Goal: Task Accomplishment & Management: Complete application form

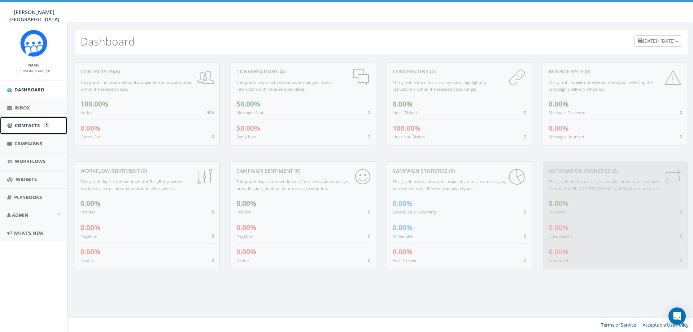
click at [26, 126] on span "Contacts" at bounding box center [27, 125] width 25 height 6
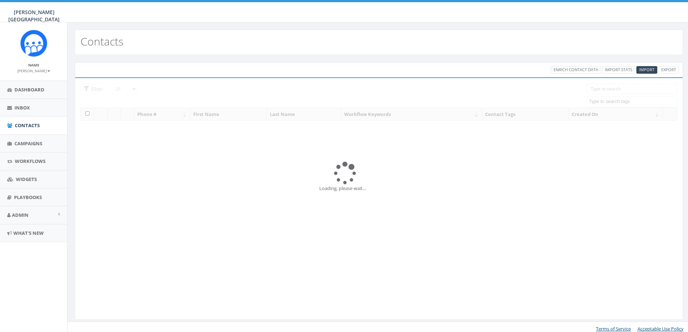
select select
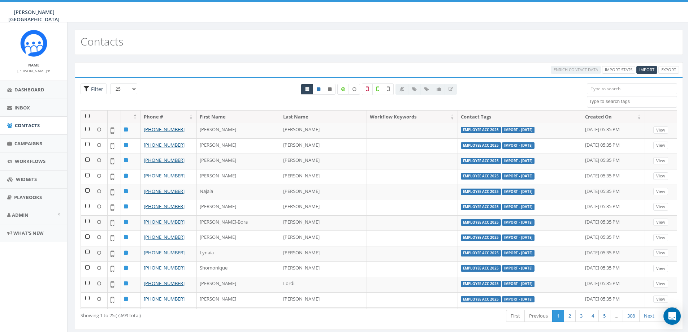
click at [91, 90] on span "Filter" at bounding box center [96, 89] width 14 height 7
radio input "true"
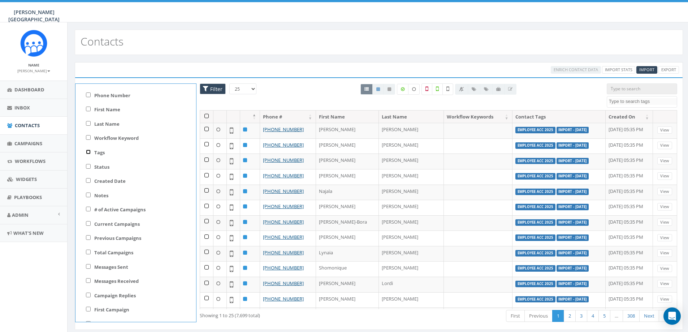
click at [88, 152] on input "Tags" at bounding box center [88, 151] width 5 height 5
checkbox input "true"
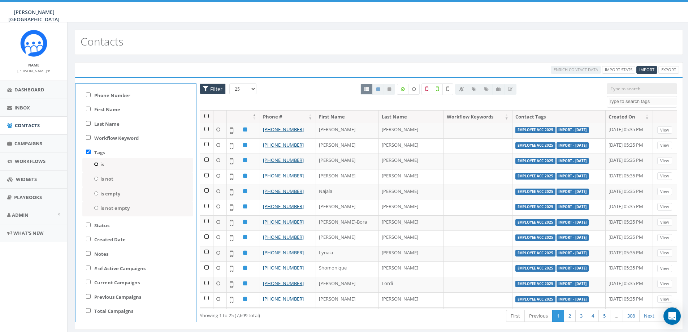
click at [96, 164] on input "is" at bounding box center [96, 164] width 5 height 4
radio input "true"
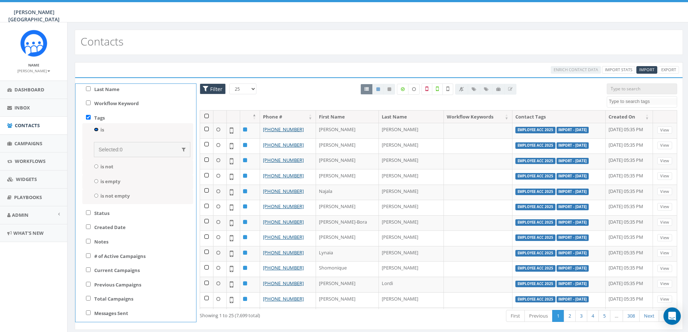
scroll to position [38, 0]
click at [156, 178] on div "is empty" at bounding box center [137, 179] width 111 height 15
click at [130, 182] on div "is empty" at bounding box center [137, 179] width 111 height 15
click at [132, 148] on div "Selected: 0" at bounding box center [142, 146] width 87 height 7
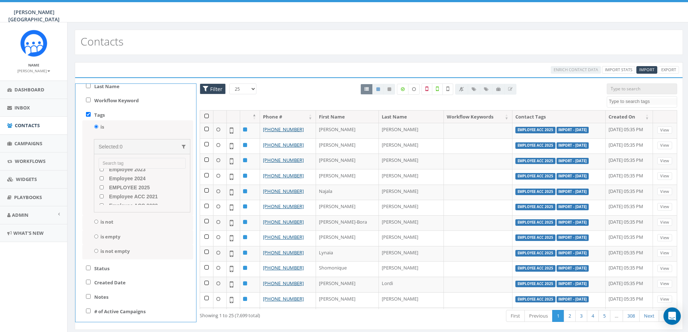
scroll to position [38, 0]
click at [102, 182] on 2025 "EMPLOYEE 2025" at bounding box center [101, 183] width 5 height 4
checkbox 2025 "true"
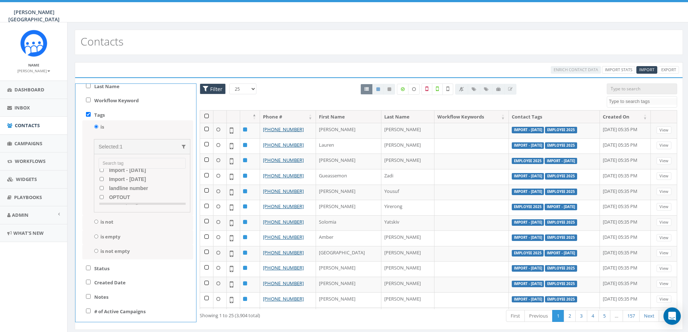
scroll to position [112, 0]
click at [101, 181] on number "landline number" at bounding box center [101, 181] width 5 height 4
checkbox number "true"
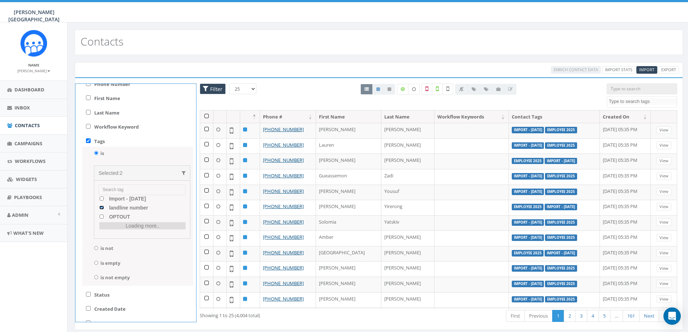
scroll to position [26, 0]
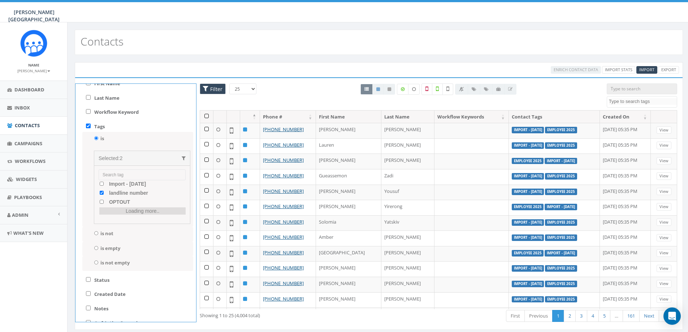
click at [219, 101] on div "25 50 100 Filter All 0 contact(s) on current page All 3904 contact(s) filtered …" at bounding box center [438, 96] width 488 height 27
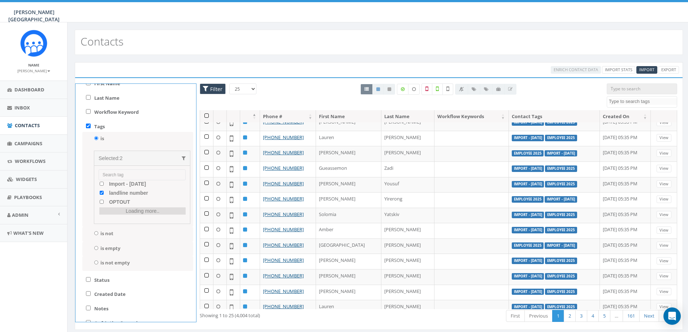
scroll to position [0, 0]
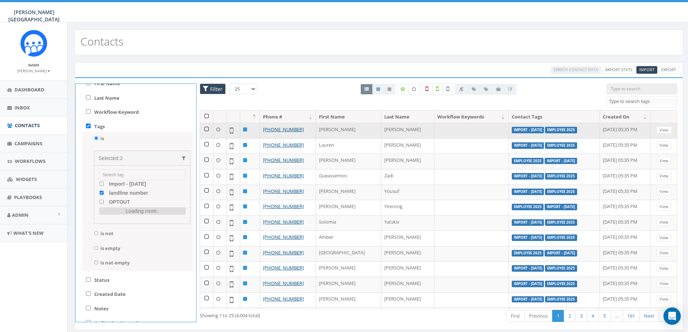
click at [545, 130] on label "EMPLOYEE 2025" at bounding box center [561, 130] width 32 height 6
click at [549, 135] on td "Import - 09/04/2025 EMPLOYEE 2025" at bounding box center [554, 131] width 91 height 16
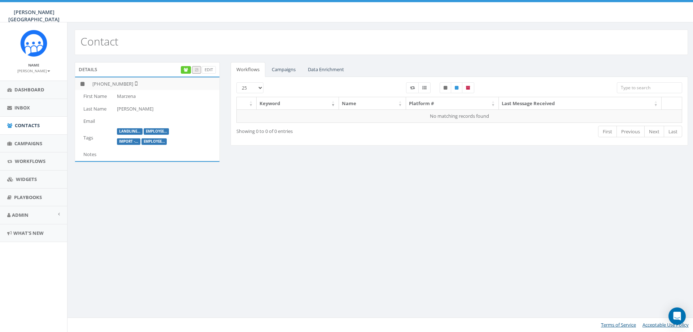
click at [152, 131] on label "Employee..." at bounding box center [157, 131] width 26 height 6
click at [180, 149] on td at bounding box center [166, 154] width 105 height 13
click at [207, 69] on link "Edit" at bounding box center [209, 70] width 14 height 8
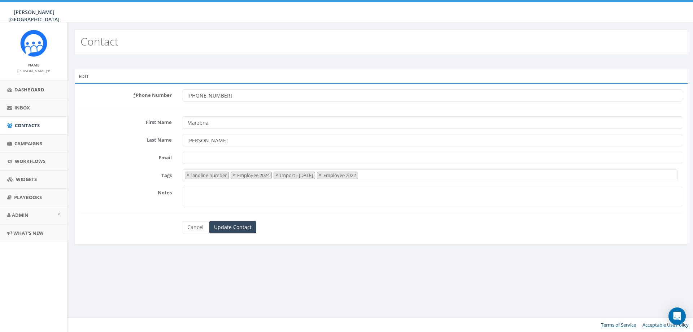
select select "landline number"
click at [197, 227] on link "Cancel" at bounding box center [196, 227] width 26 height 12
select select "landline number"
click at [192, 229] on link "Cancel" at bounding box center [196, 227] width 26 height 12
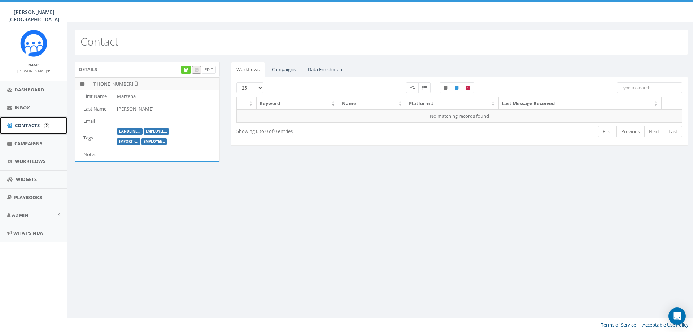
click at [38, 128] on span "Contacts" at bounding box center [27, 125] width 25 height 6
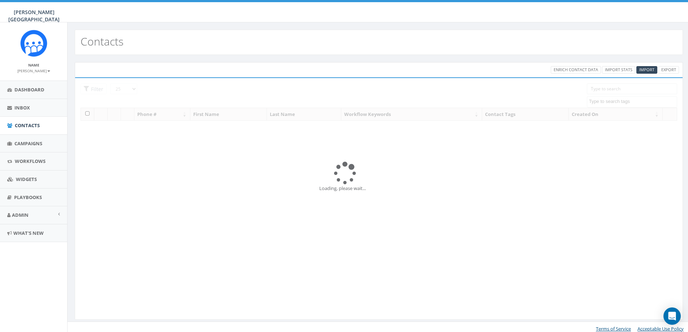
select select
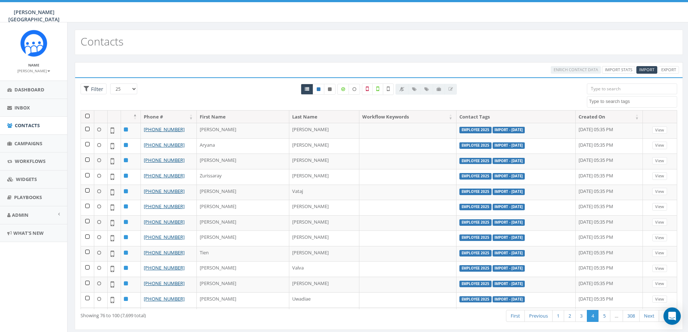
click at [90, 88] on span "Filter" at bounding box center [96, 89] width 14 height 7
radio input "true"
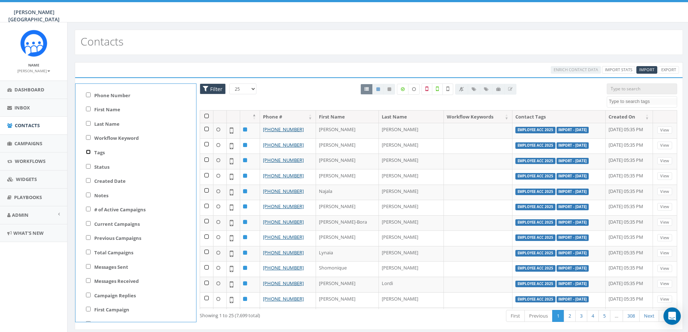
click at [88, 153] on input "Tags" at bounding box center [88, 151] width 5 height 5
checkbox input "true"
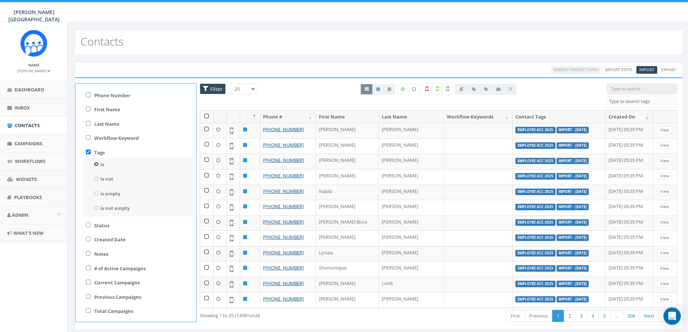
click at [95, 165] on input "is" at bounding box center [96, 164] width 5 height 4
radio input "true"
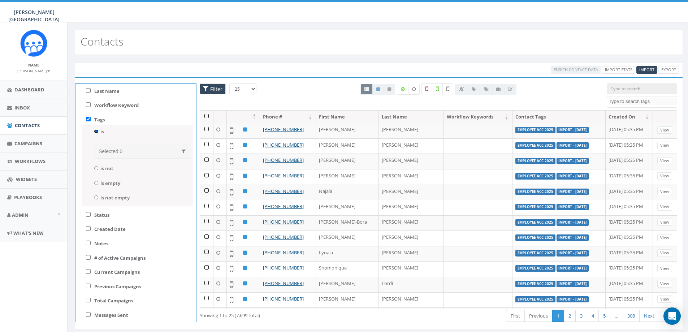
scroll to position [11, 0]
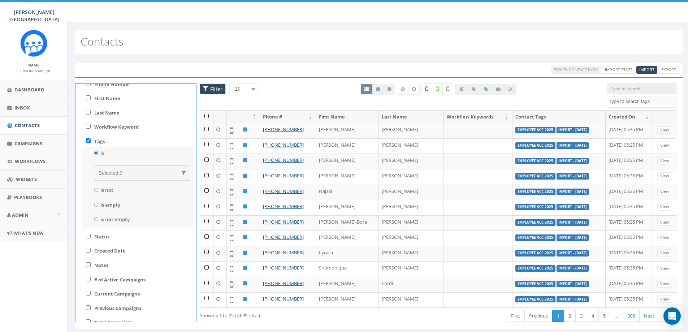
click at [119, 169] on div "Selected: 0" at bounding box center [142, 172] width 96 height 15
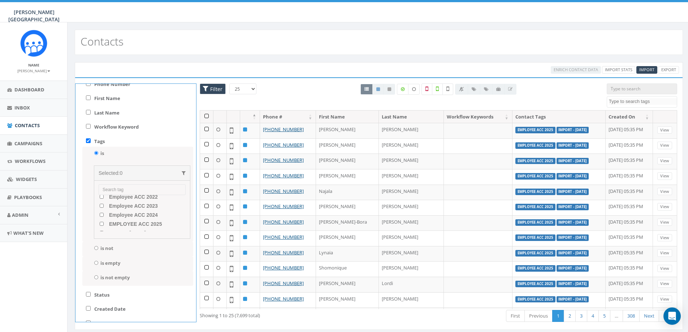
scroll to position [114, 0]
click at [147, 207] on span "landline number" at bounding box center [127, 206] width 41 height 6
click at [104, 207] on number "landline number" at bounding box center [101, 206] width 5 height 4
checkbox number "true"
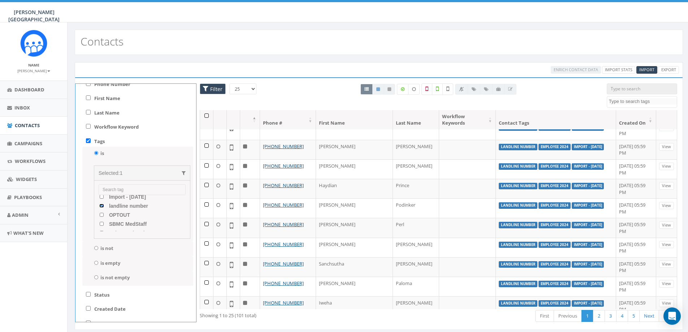
scroll to position [312, 0]
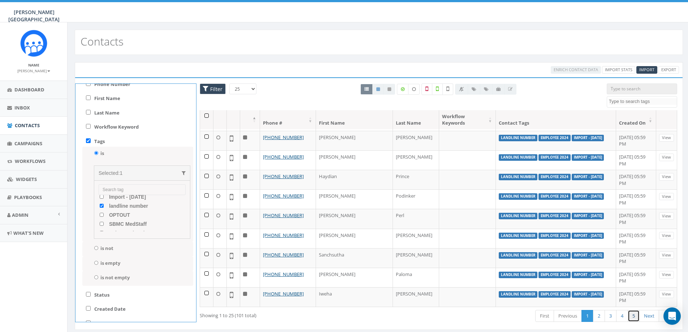
click at [635, 315] on link "5" at bounding box center [633, 316] width 12 height 12
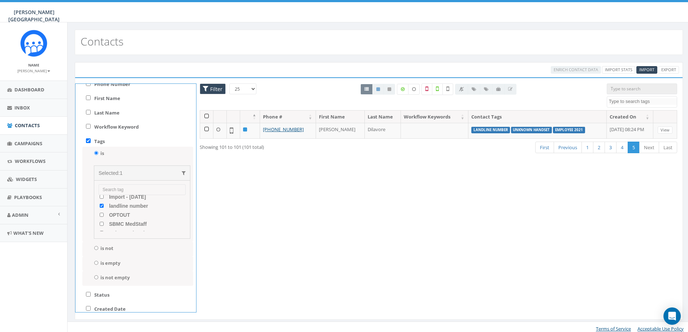
scroll to position [0, 0]
click at [622, 148] on link "4" at bounding box center [622, 148] width 12 height 12
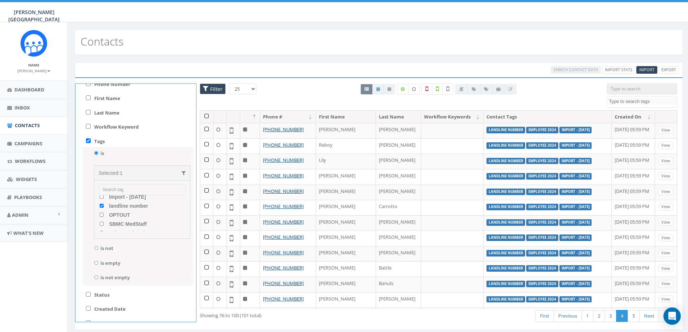
scroll to position [200, 0]
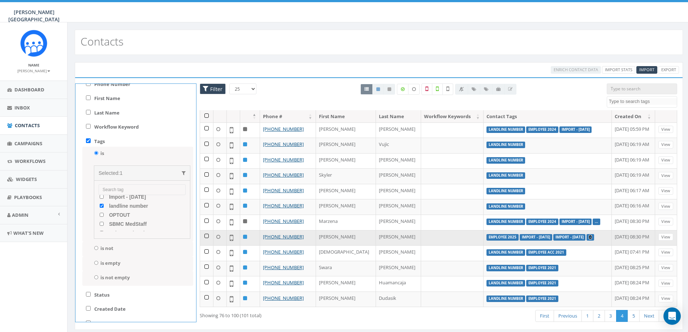
click at [588, 237] on link "..." at bounding box center [589, 237] width 3 height 5
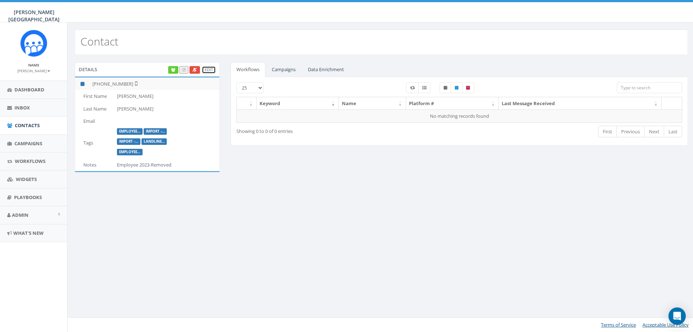
click at [205, 70] on link "Edit" at bounding box center [209, 70] width 14 height 8
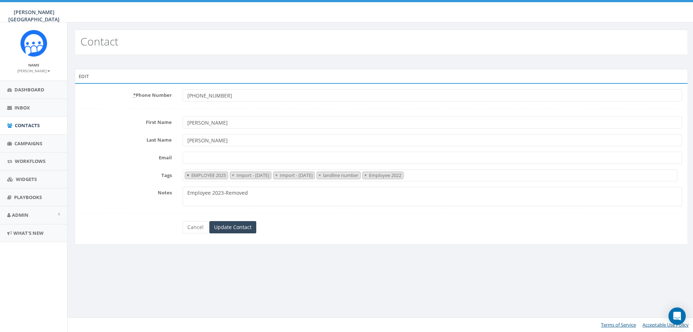
click at [188, 175] on span "×" at bounding box center [188, 175] width 3 height 6
select select "Import - [DATE]"
click at [135, 226] on div "Cancel Update Contact" at bounding box center [381, 227] width 613 height 12
click at [251, 192] on textarea "Employee 2023-Removed" at bounding box center [433, 196] width 500 height 19
type textarea "Employee 2023-Removed; Employee 2025-Removed"
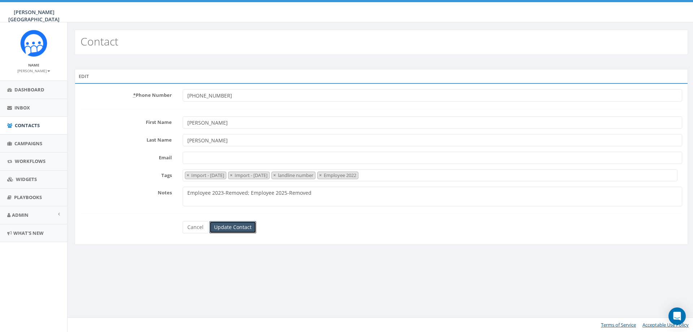
click at [236, 226] on input "Update Contact" at bounding box center [232, 227] width 47 height 12
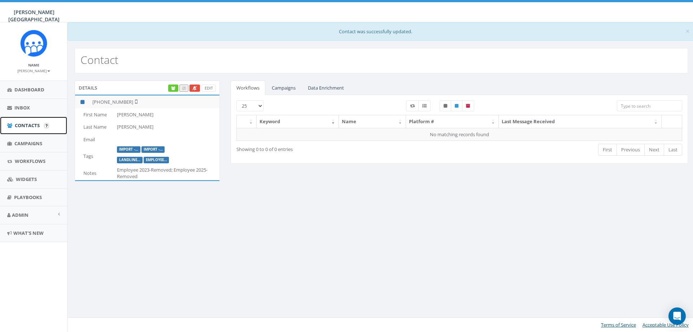
click at [35, 129] on link "Contacts" at bounding box center [33, 126] width 67 height 18
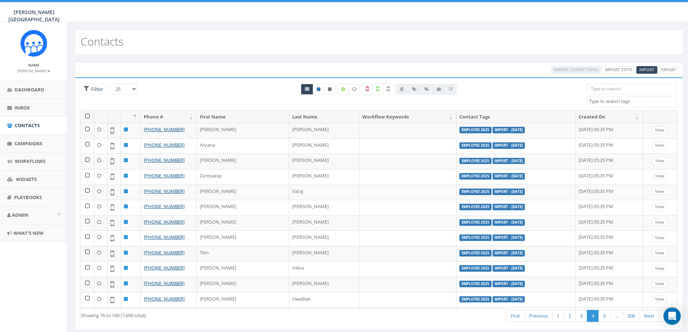
click at [601, 102] on textarea "Search" at bounding box center [633, 101] width 88 height 6
select select "OPTOUT"
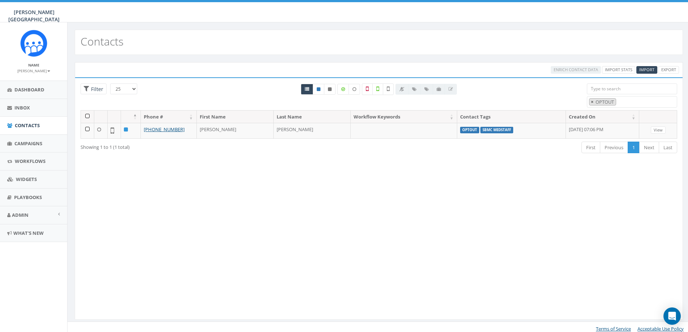
click at [591, 101] on span "×" at bounding box center [592, 102] width 3 height 6
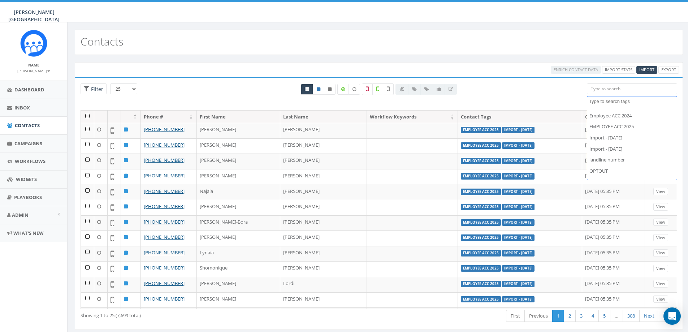
scroll to position [107, 0]
select select "landline number"
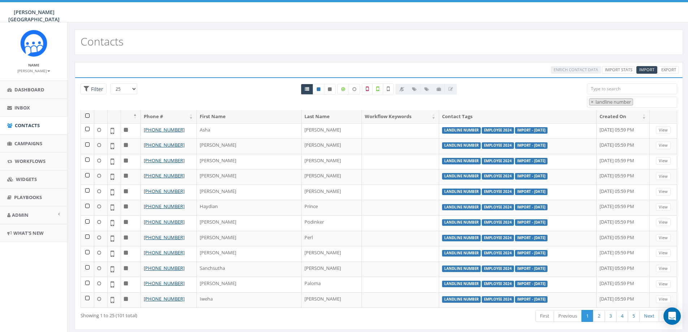
scroll to position [200, 0]
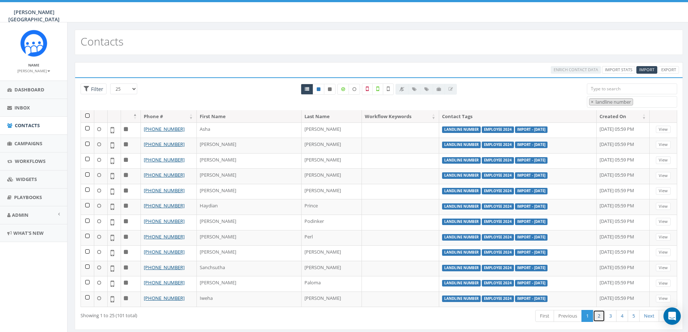
click at [596, 317] on link "2" at bounding box center [599, 316] width 12 height 12
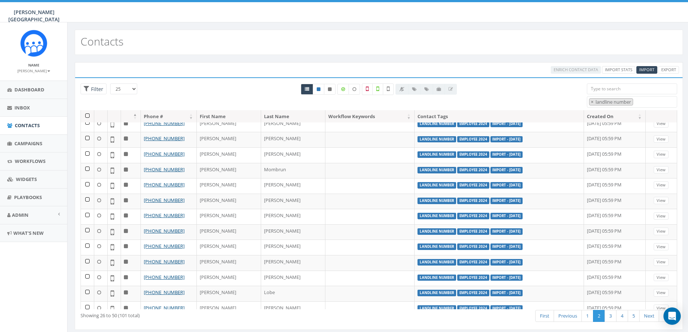
scroll to position [0, 0]
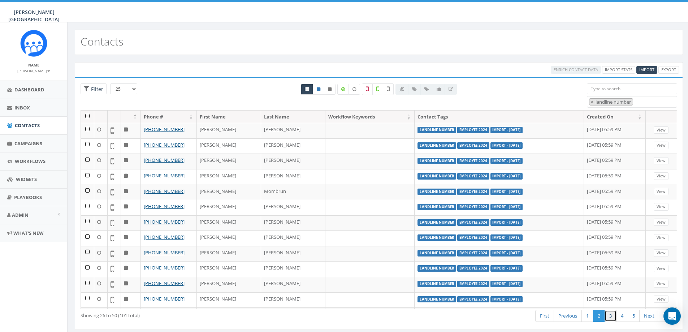
click at [612, 315] on link "3" at bounding box center [610, 316] width 12 height 12
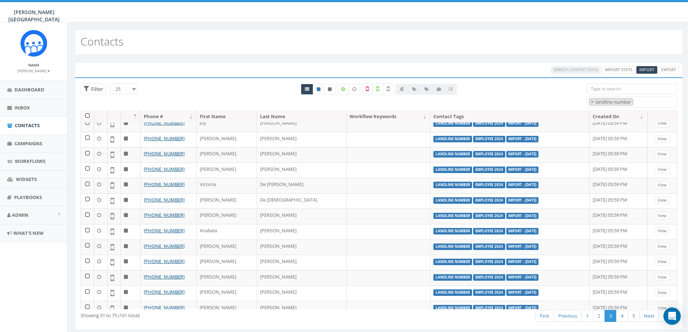
scroll to position [200, 0]
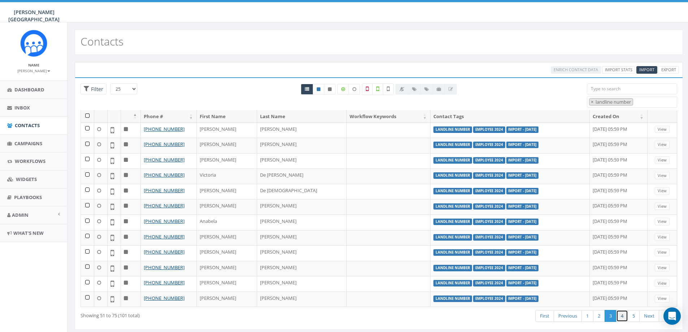
click at [620, 316] on link "4" at bounding box center [622, 316] width 12 height 12
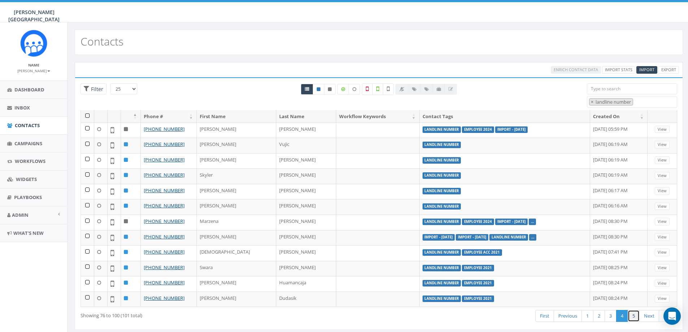
click at [635, 314] on link "5" at bounding box center [633, 316] width 12 height 12
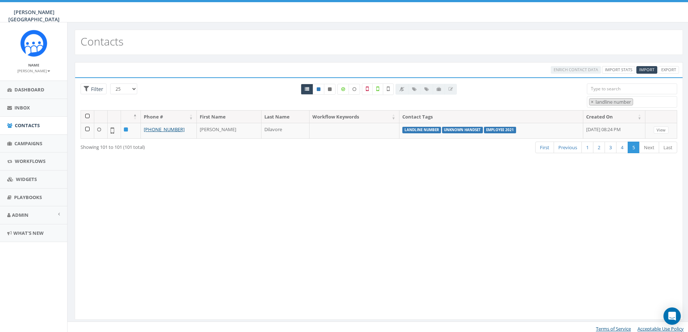
scroll to position [0, 0]
click at [619, 147] on link "4" at bounding box center [622, 148] width 12 height 12
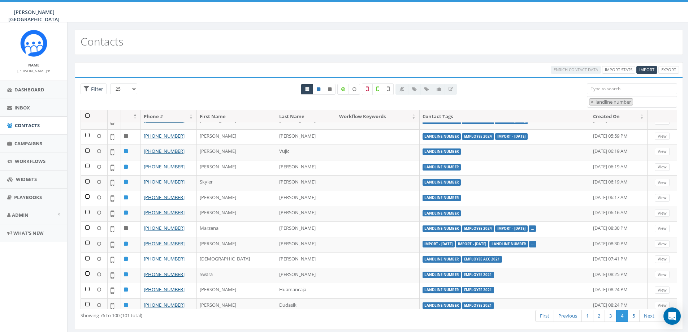
scroll to position [200, 0]
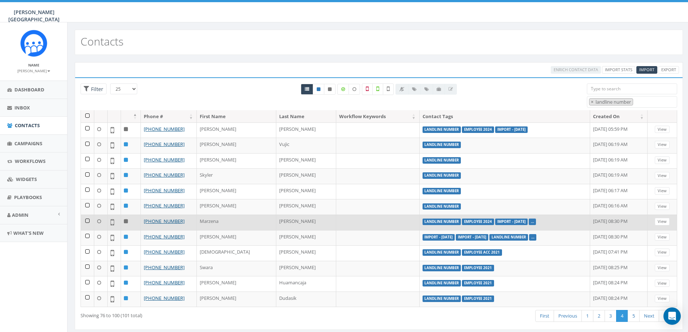
click at [490, 220] on td "landline number Employee 2024 Import - 09/10/2024 ..." at bounding box center [505, 222] width 171 height 16
click at [655, 221] on link "View" at bounding box center [662, 222] width 15 height 8
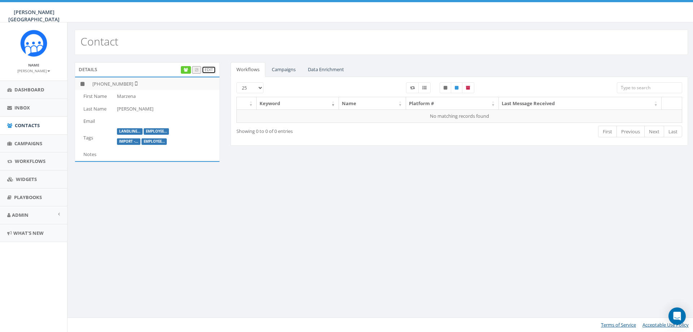
click at [210, 69] on link "Edit" at bounding box center [209, 70] width 14 height 8
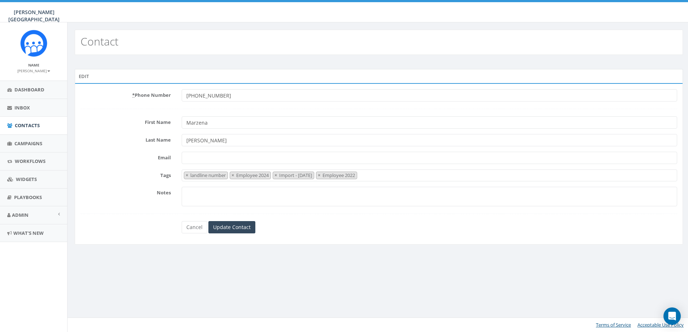
select select "landline number"
click at [199, 226] on link "Cancel" at bounding box center [196, 227] width 26 height 12
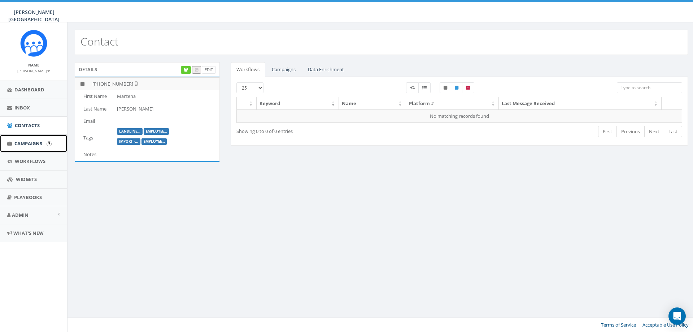
click at [34, 144] on span "Campaigns" at bounding box center [28, 143] width 28 height 6
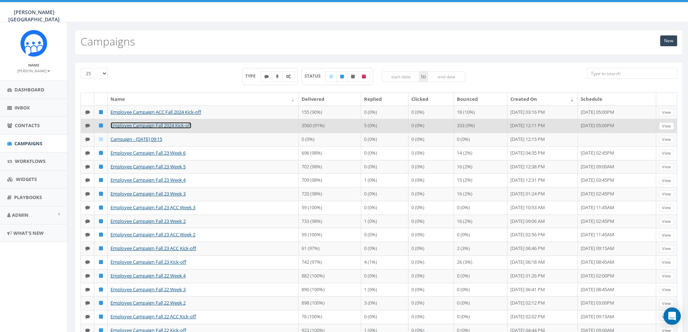
click at [178, 129] on link "Employee Campaign Fall 2024 Kick-off" at bounding box center [150, 125] width 81 height 6
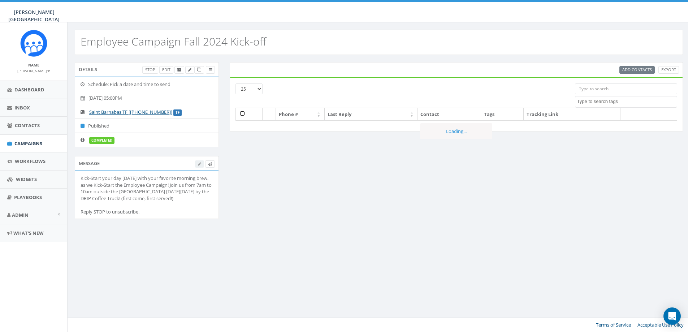
select select
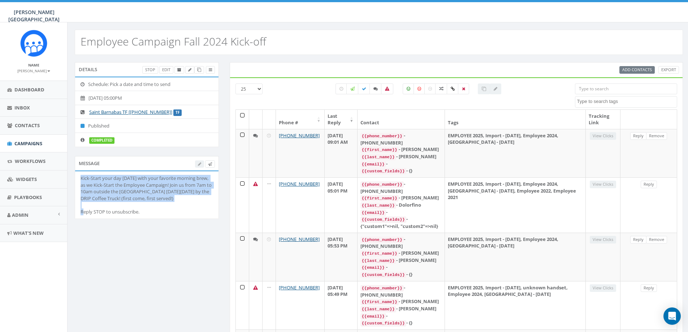
drag, startPoint x: 81, startPoint y: 177, endPoint x: 135, endPoint y: 204, distance: 60.2
click at [135, 204] on div "Kick-Start your day tomorrow with your favorite morning brew, as we Kick-Start …" at bounding box center [147, 195] width 132 height 40
copy div "Kick-Start your day tomorrow with your favorite morning brew, as we Kick-Start …"
click at [31, 144] on span "Campaigns" at bounding box center [28, 143] width 28 height 6
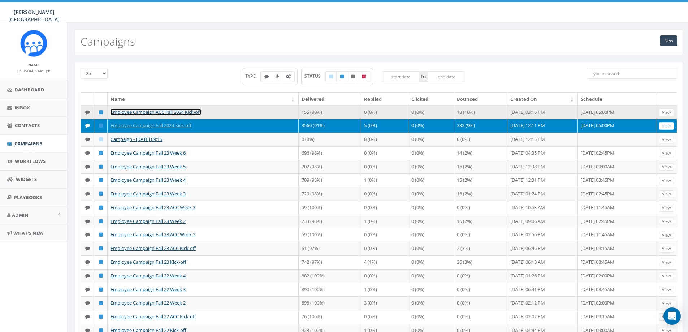
click at [151, 114] on link "Employee Campaign ACC Fall 2024 Kick-off" at bounding box center [155, 112] width 91 height 6
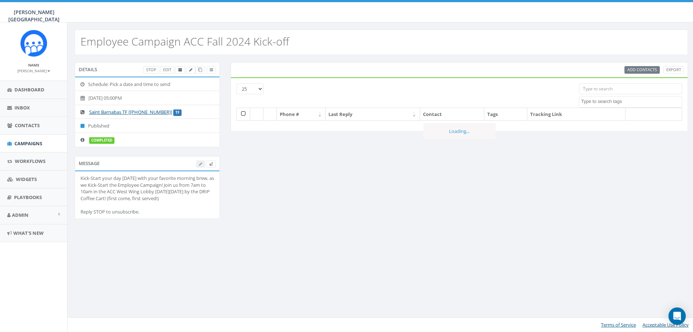
select select
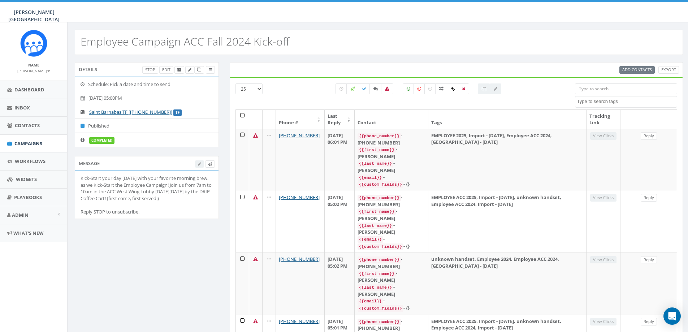
click at [84, 181] on div "Kick-Start your day [DATE] with your favorite morning brew, as we Kick-Start th…" at bounding box center [147, 195] width 132 height 40
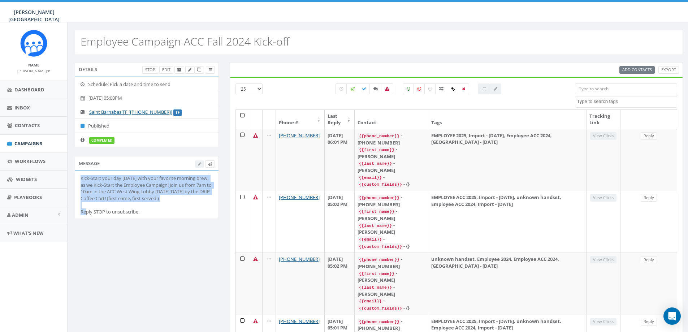
drag, startPoint x: 81, startPoint y: 177, endPoint x: 192, endPoint y: 199, distance: 113.9
click at [192, 199] on div "Kick-Start your day [DATE] with your favorite morning brew, as we Kick-Start th…" at bounding box center [147, 195] width 132 height 40
copy div "Kick-Start your day [DATE] with your favorite morning brew, as we Kick-Start th…"
click at [21, 142] on span "Campaigns" at bounding box center [28, 143] width 28 height 6
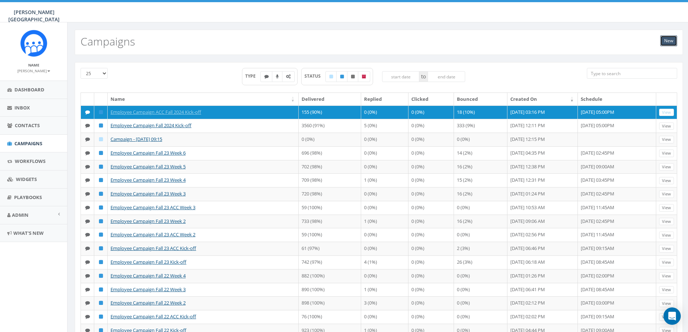
click at [666, 40] on link "New" at bounding box center [668, 40] width 17 height 11
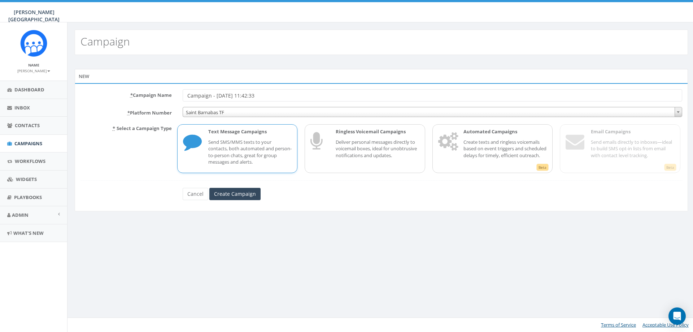
drag, startPoint x: 265, startPoint y: 96, endPoint x: 174, endPoint y: 95, distance: 90.6
click at [174, 95] on div "* Campaign Name Campaign - [DATE] 11:42:33" at bounding box center [381, 95] width 613 height 12
click at [257, 95] on input "Employee Campaign Fall 2024 Kick-off" at bounding box center [433, 95] width 500 height 12
type input "Employee Campaign Fall 2025 Kick-off"
click at [232, 145] on p "Send SMS/MMS texts to your contacts, both automated and person-to-person chats,…" at bounding box center [250, 152] width 84 height 27
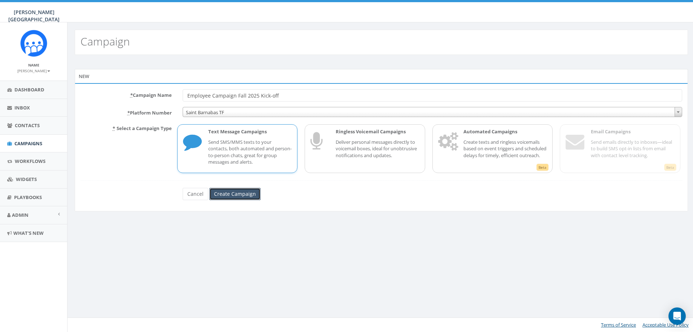
click at [241, 195] on input "Create Campaign" at bounding box center [234, 194] width 51 height 12
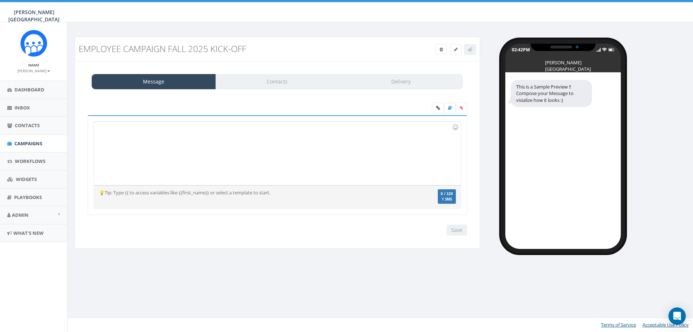
click at [113, 132] on div at bounding box center [277, 153] width 367 height 63
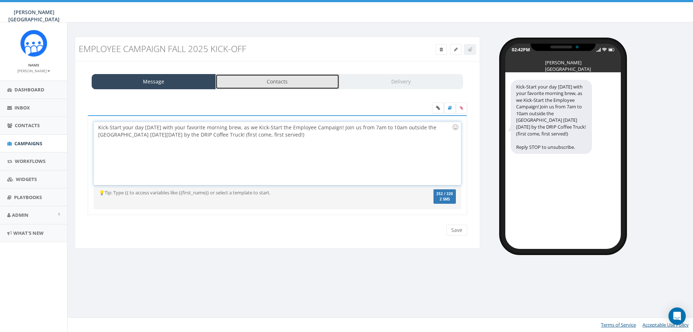
click at [273, 84] on link "Contacts" at bounding box center [278, 81] width 124 height 15
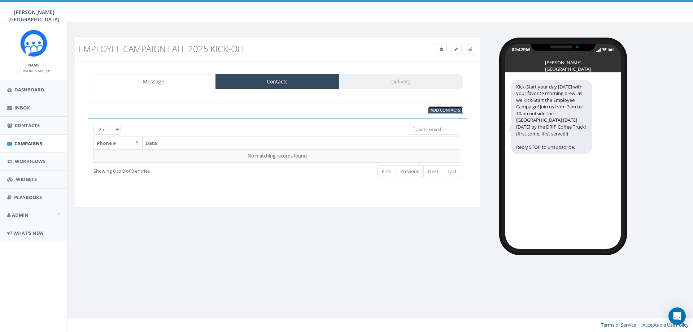
click at [435, 108] on span "Add Contacts" at bounding box center [446, 109] width 30 height 5
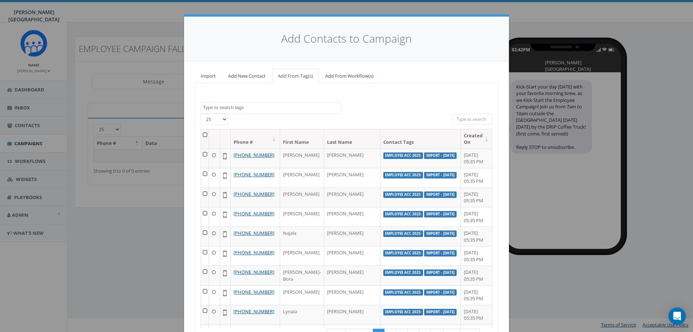
click at [225, 107] on textarea "Search" at bounding box center [272, 107] width 138 height 6
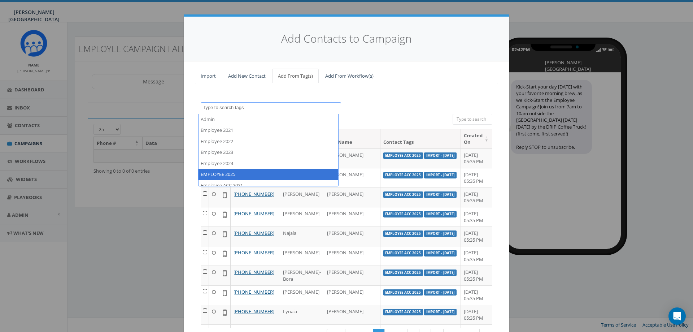
select select "EMPLOYEE 2025"
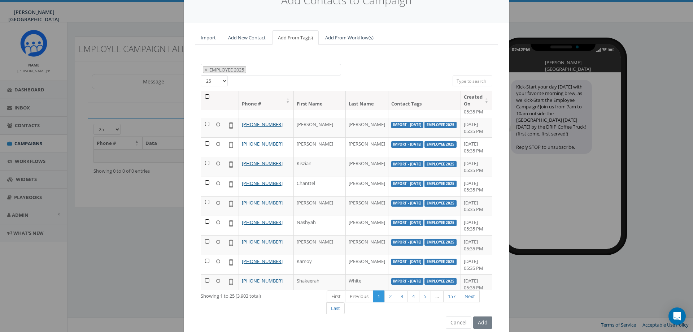
scroll to position [68, 0]
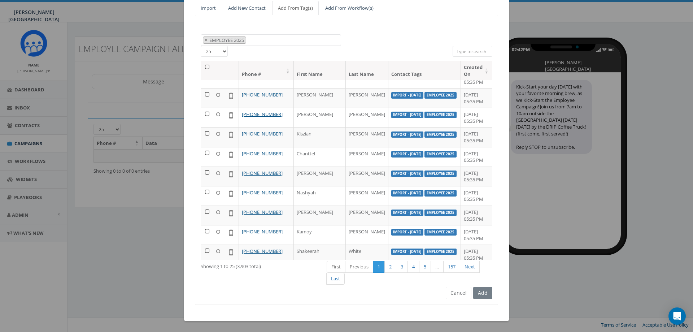
click at [484, 292] on div "Add" at bounding box center [481, 293] width 21 height 12
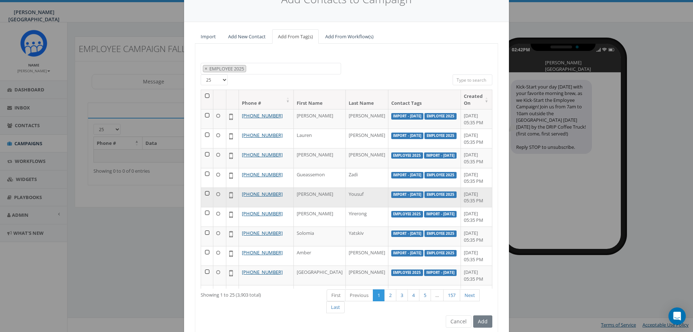
scroll to position [0, 0]
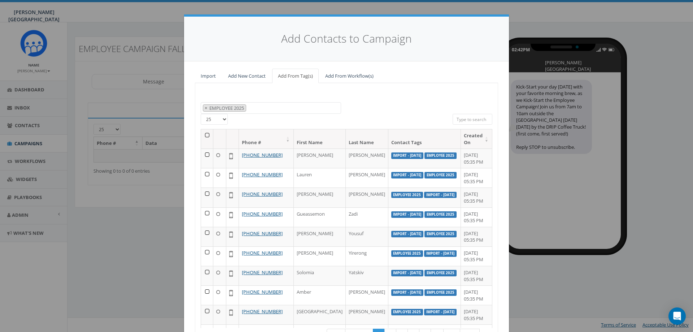
click at [204, 134] on th at bounding box center [207, 138] width 12 height 19
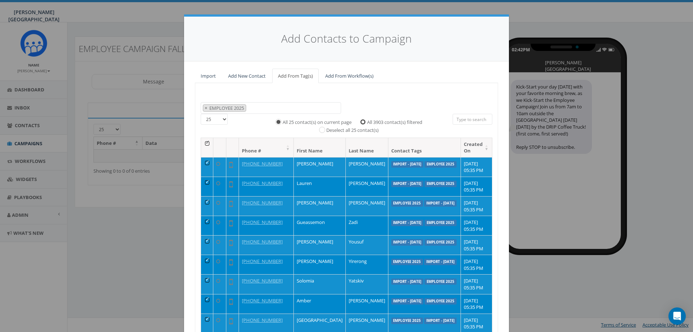
click at [362, 122] on input "All 3903 contact(s) filtered" at bounding box center [364, 121] width 5 height 5
radio input "true"
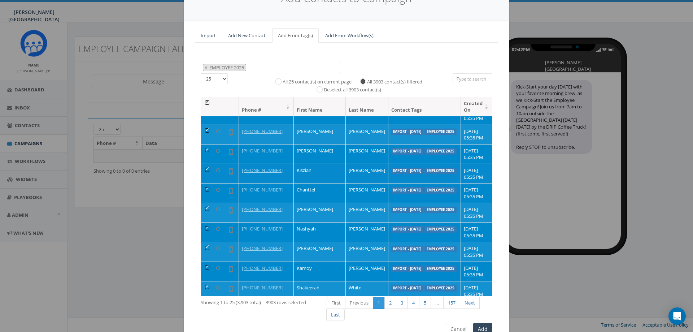
scroll to position [77, 0]
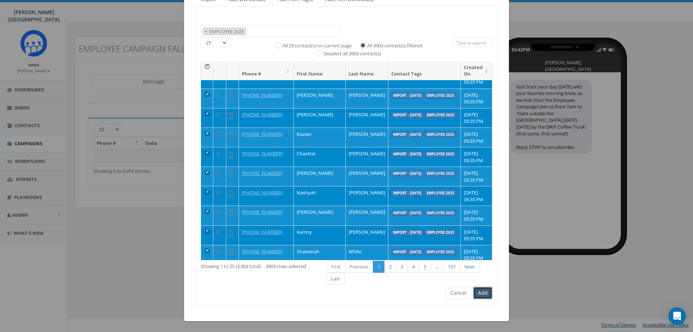
click at [480, 293] on button "Add" at bounding box center [482, 293] width 19 height 12
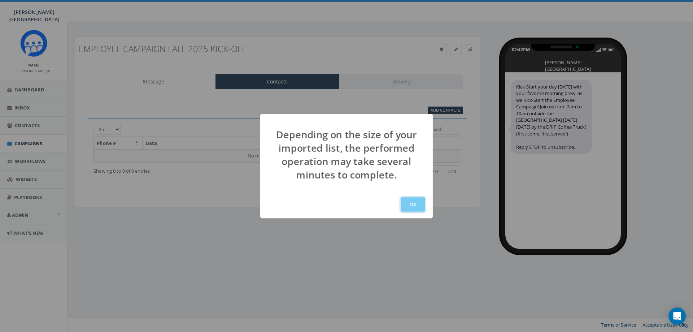
click at [413, 205] on button "OK" at bounding box center [413, 204] width 25 height 14
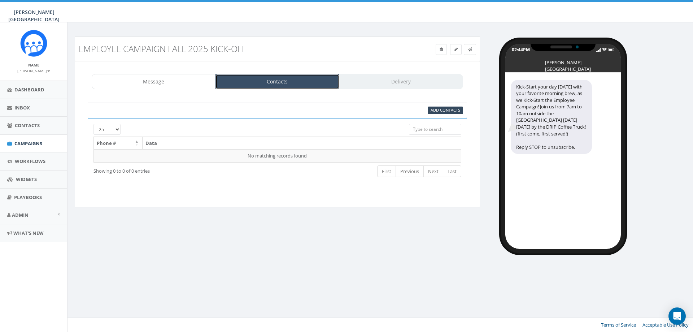
click at [297, 81] on link "Contacts" at bounding box center [278, 81] width 124 height 15
click at [157, 83] on link "Message" at bounding box center [154, 81] width 124 height 15
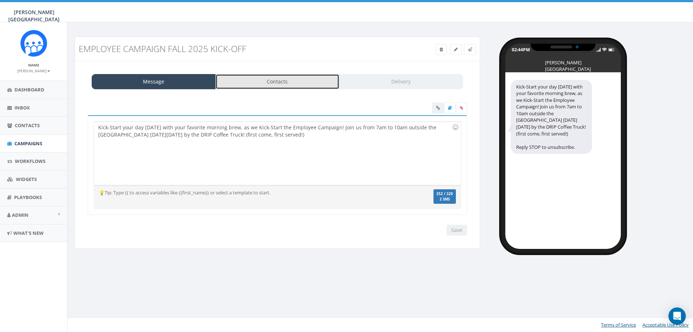
click at [251, 82] on link "Contacts" at bounding box center [278, 81] width 124 height 15
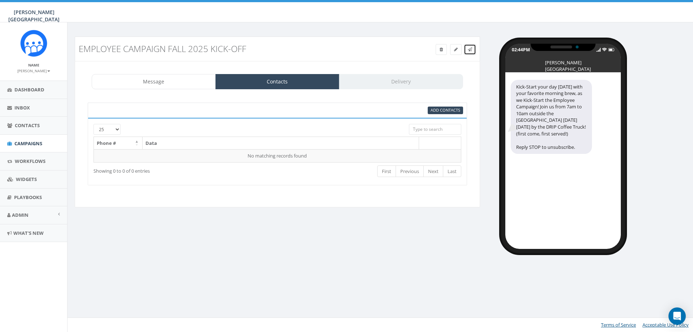
click at [470, 50] on icon at bounding box center [470, 49] width 4 height 4
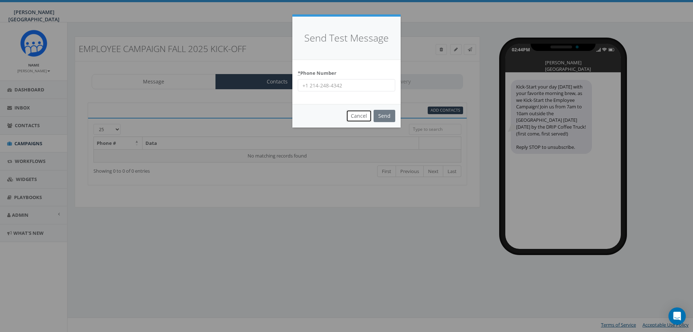
click at [359, 115] on button "Cancel" at bounding box center [359, 116] width 26 height 12
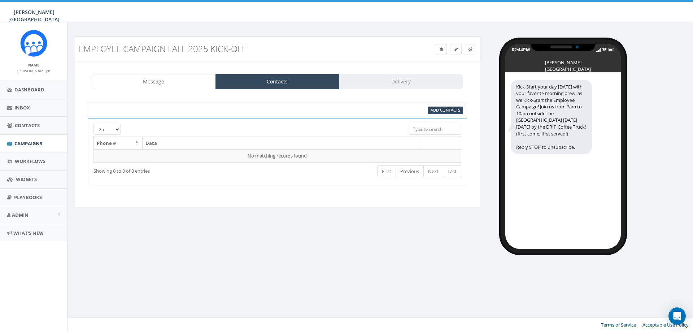
click at [370, 84] on div "Message Contacts Delivery" at bounding box center [277, 81] width 371 height 15
click at [122, 81] on link "Message" at bounding box center [154, 81] width 124 height 15
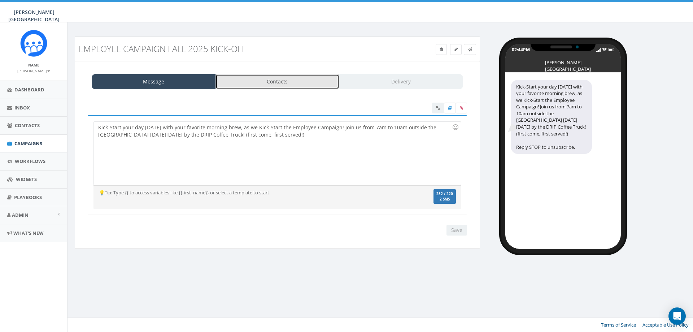
click at [233, 82] on link "Contacts" at bounding box center [278, 81] width 124 height 15
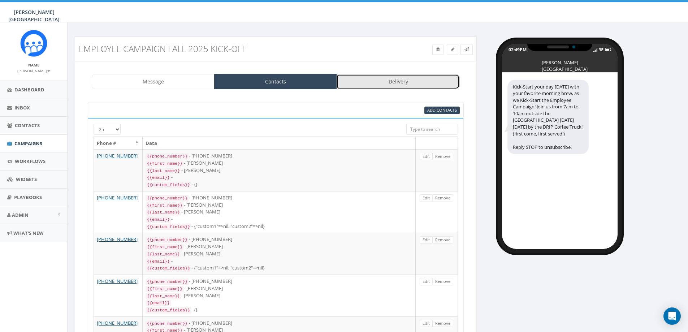
click at [358, 81] on link "Delivery" at bounding box center [397, 81] width 123 height 15
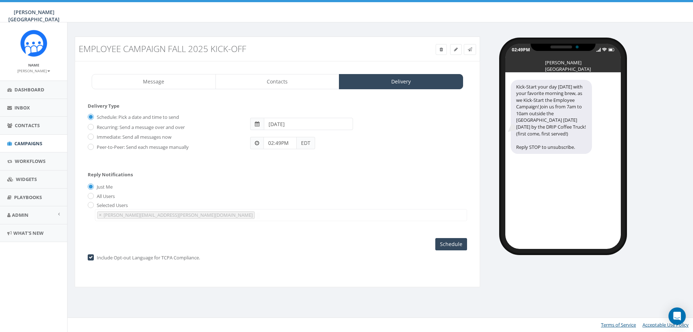
click at [256, 123] on span at bounding box center [257, 123] width 5 height 5
click at [257, 126] on span at bounding box center [257, 123] width 5 height 5
click at [265, 125] on input "2025-09-10" at bounding box center [308, 124] width 89 height 12
click at [293, 170] on td "9" at bounding box center [292, 170] width 11 height 11
type input "2025-09-09"
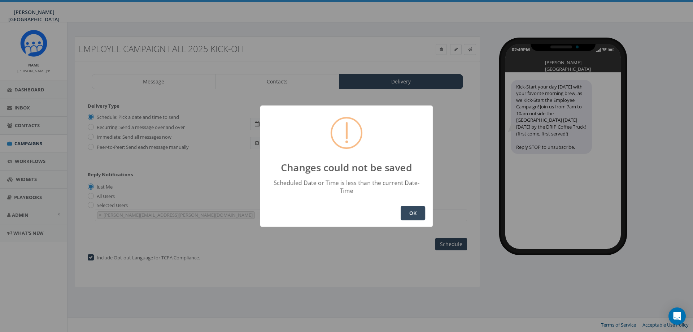
click at [412, 209] on button "OK" at bounding box center [413, 213] width 25 height 14
click at [407, 206] on button "OK" at bounding box center [413, 213] width 25 height 14
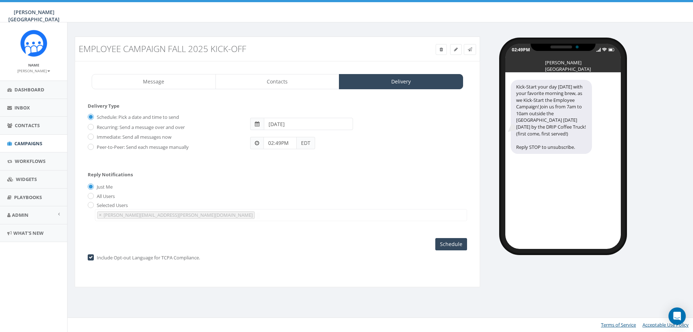
click at [279, 143] on input "02:49PM" at bounding box center [280, 143] width 33 height 12
drag, startPoint x: 329, startPoint y: 67, endPoint x: 324, endPoint y: 107, distance: 40.1
click at [324, 107] on div "1 2 3 4 5 6 7 8 9 10 11 12 00 05 10 15 20 25 30 35 40 45 50 55" at bounding box center [305, 80] width 72 height 72
click at [335, 123] on button "PM" at bounding box center [334, 122] width 11 height 11
click at [306, 52] on div "1 2 3 4 5 6 7 8 9 10 11 12 00 05 10 15 20 25 30 35 40 45 50 55" at bounding box center [305, 80] width 72 height 72
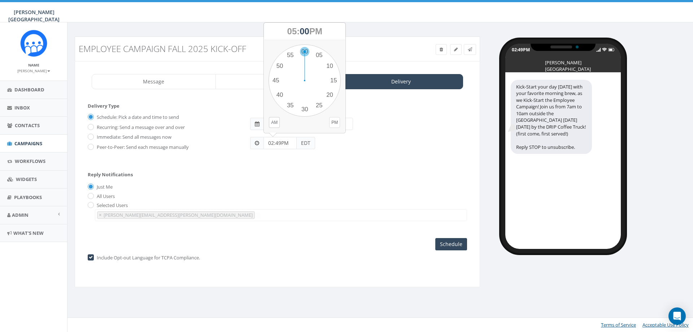
type input "05:00PM"
click at [255, 123] on span at bounding box center [257, 124] width 14 height 12
click at [279, 123] on input "2025-09-09" at bounding box center [308, 124] width 89 height 12
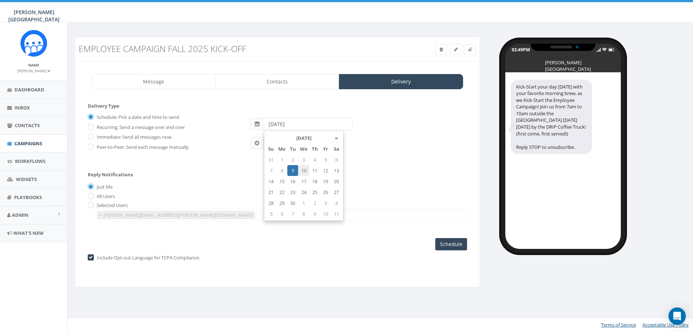
click at [307, 168] on td "10" at bounding box center [303, 170] width 11 height 11
click at [291, 170] on td "9" at bounding box center [292, 170] width 11 height 11
type input "2025-09-09"
click at [258, 191] on div "Reply Notifications Just Me All Users Selected Users kristen.fillie@rwjbh.org e…" at bounding box center [277, 195] width 379 height 60
click at [95, 183] on label "Just Me" at bounding box center [104, 186] width 18 height 7
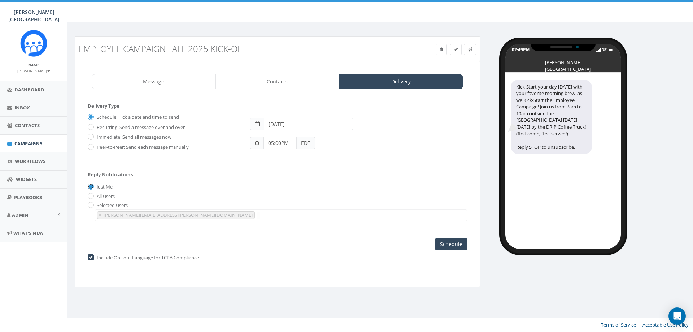
click at [90, 185] on input "Just Me" at bounding box center [90, 187] width 5 height 5
click at [444, 244] on input "Schedule" at bounding box center [451, 244] width 32 height 12
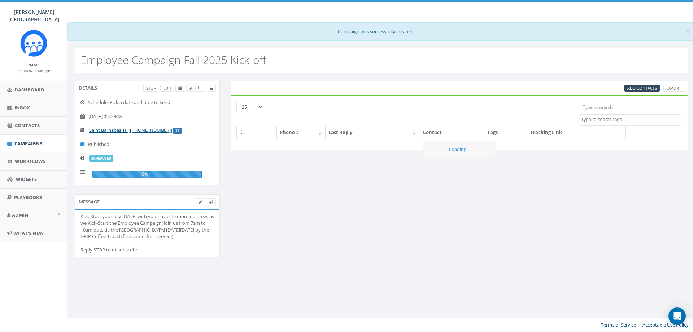
select select
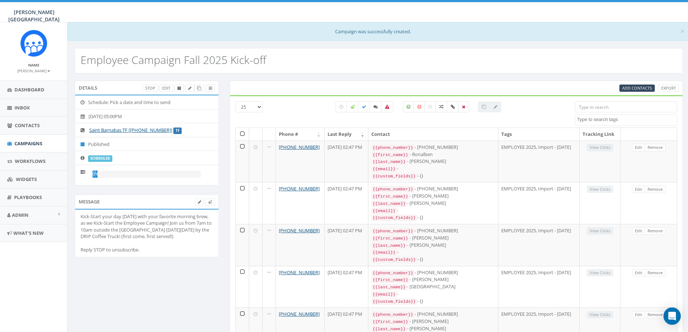
click at [94, 175] on div "0%" at bounding box center [94, 173] width 5 height 7
click at [82, 171] on icon at bounding box center [85, 172] width 8 height 5
click at [29, 144] on span "Campaigns" at bounding box center [28, 143] width 28 height 6
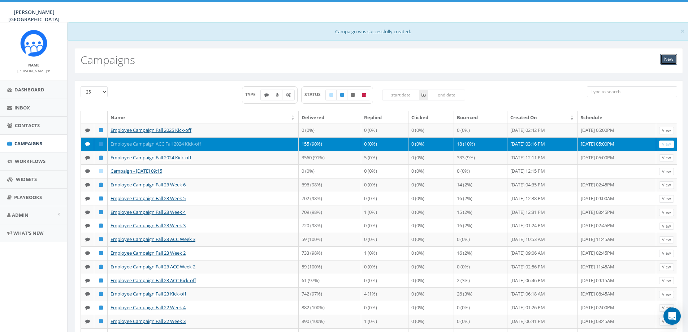
click at [666, 60] on link "New" at bounding box center [668, 59] width 17 height 11
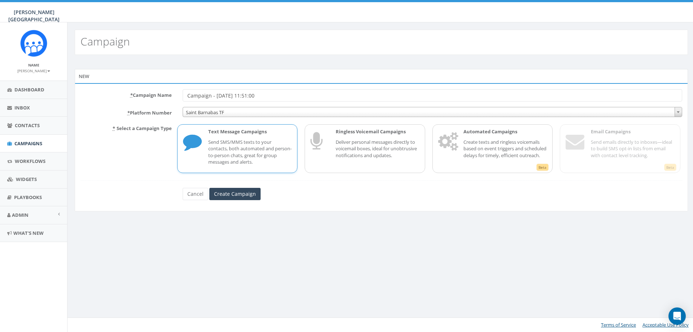
drag, startPoint x: 273, startPoint y: 97, endPoint x: 168, endPoint y: 94, distance: 104.8
click at [168, 94] on div "* Campaign Name Campaign - 09/09/2025, 11:51:00" at bounding box center [381, 95] width 613 height 12
type input "Employee Campaign ACC Fall 2025 Kick-Off"
click at [240, 146] on p "Send SMS/MMS texts to your contacts, both automated and person-to-person chats,…" at bounding box center [250, 152] width 84 height 27
click at [230, 193] on input "Create Campaign" at bounding box center [234, 194] width 51 height 12
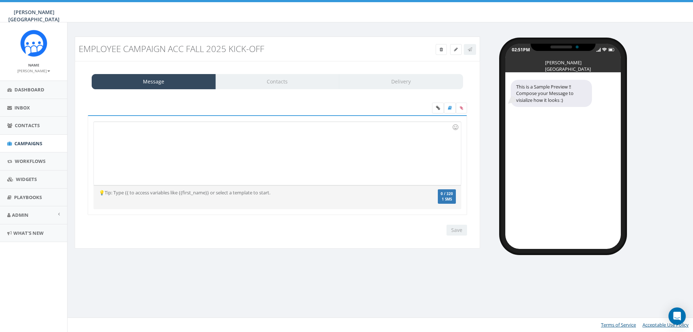
click at [112, 134] on div at bounding box center [277, 153] width 367 height 63
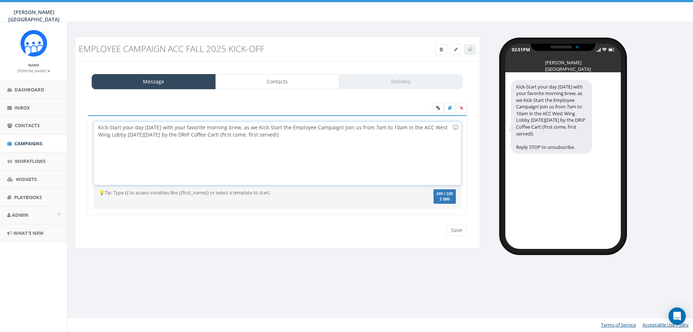
click at [377, 126] on div "Kick-Start your day tomorrow with your favorite morning brew, as we Kick-Start …" at bounding box center [277, 153] width 367 height 63
click at [398, 126] on div "Kick-Start your day tomorrow with your favorite morning brew, as we Kick-Start …" at bounding box center [277, 153] width 367 height 63
click at [284, 85] on link "Contacts" at bounding box center [278, 81] width 124 height 15
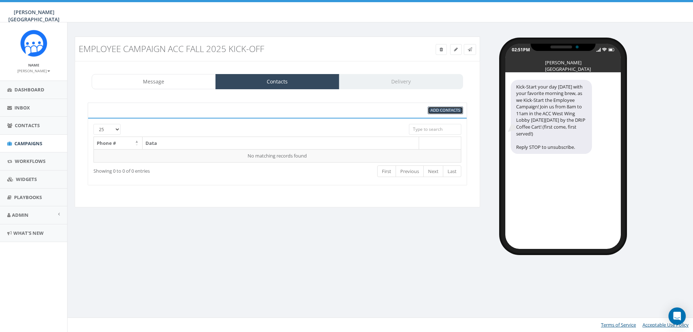
click at [438, 109] on span "Add Contacts" at bounding box center [446, 109] width 30 height 5
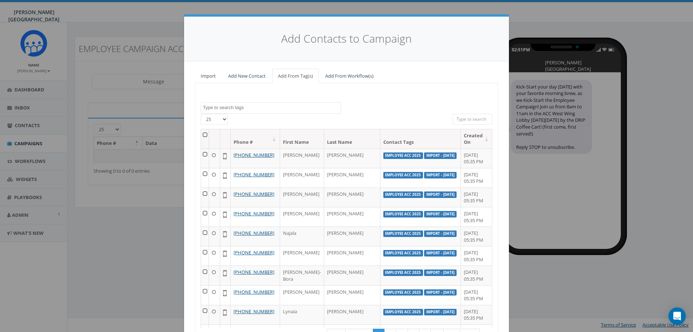
click at [259, 107] on textarea "Search" at bounding box center [272, 107] width 138 height 6
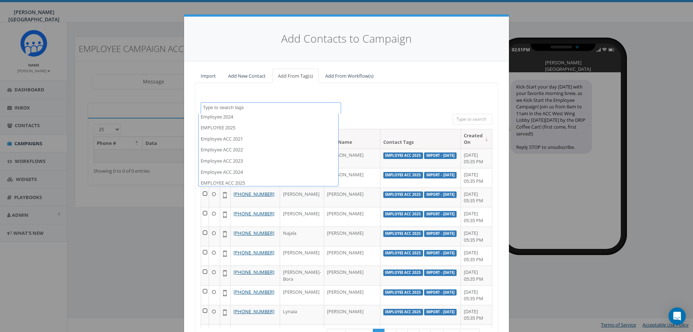
scroll to position [60, 0]
select select "EMPLOYEE ACC 2025"
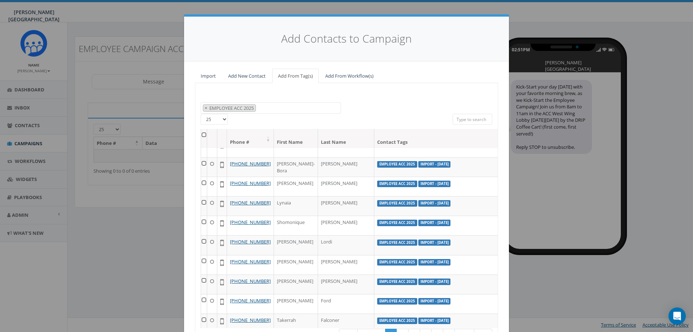
scroll to position [0, 0]
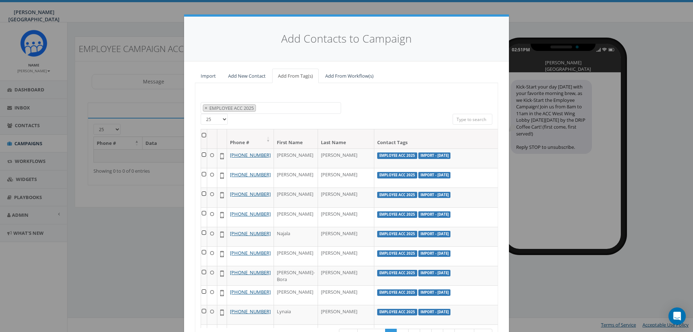
click at [201, 135] on th at bounding box center [204, 138] width 6 height 19
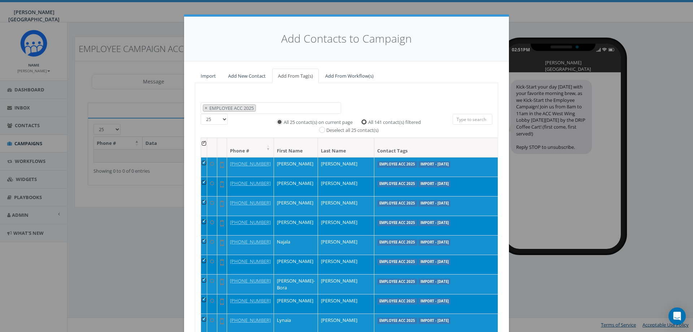
click at [364, 121] on input "All 141 contact(s) filtered" at bounding box center [366, 121] width 5 height 5
radio input "true"
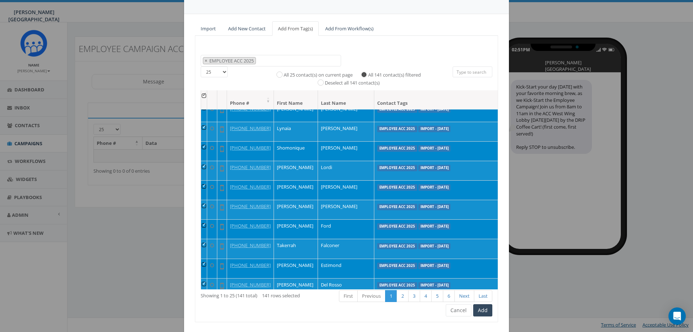
scroll to position [65, 0]
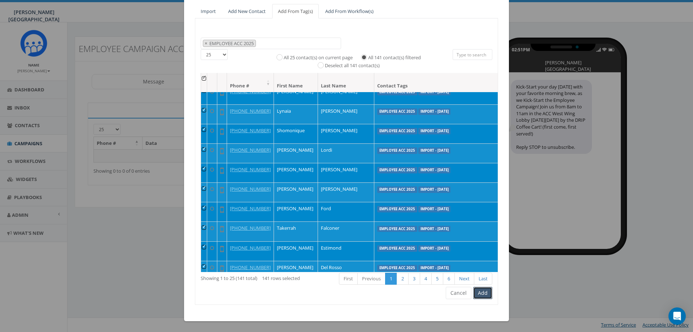
click at [483, 294] on button "Add" at bounding box center [482, 293] width 19 height 12
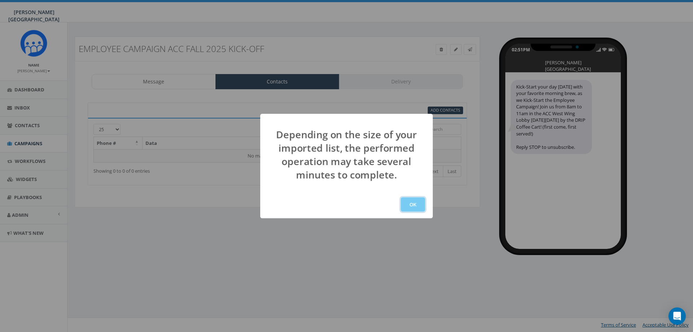
click at [416, 201] on button "OK" at bounding box center [413, 204] width 25 height 14
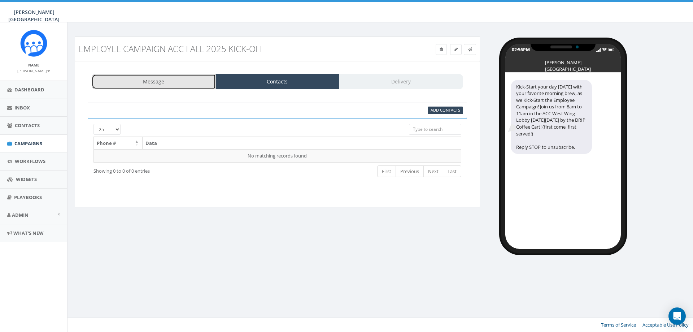
click at [161, 81] on link "Message" at bounding box center [154, 81] width 124 height 15
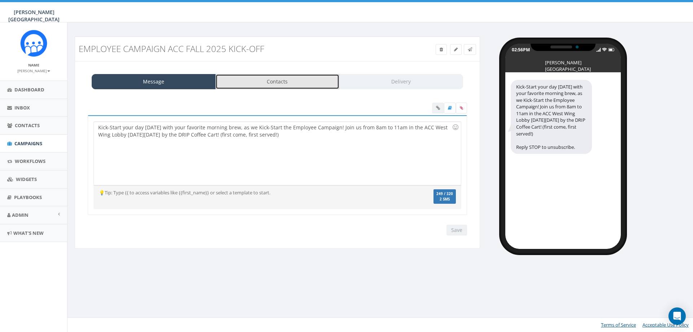
click at [258, 84] on link "Contacts" at bounding box center [278, 81] width 124 height 15
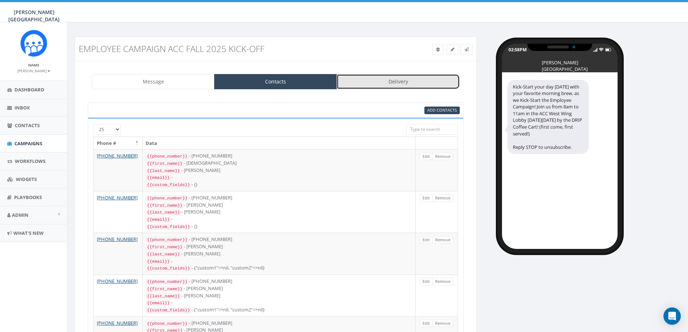
click at [375, 81] on link "Delivery" at bounding box center [397, 81] width 123 height 15
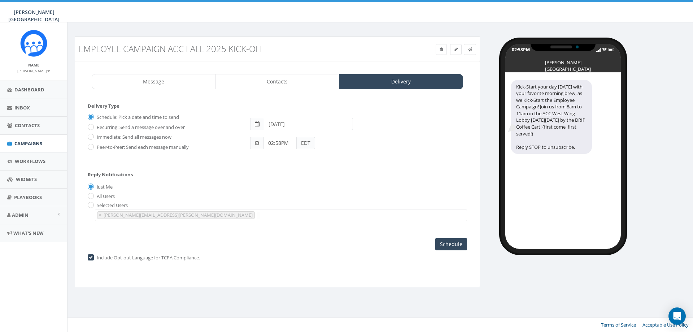
click at [258, 125] on span at bounding box center [257, 123] width 5 height 5
click at [280, 125] on input "[DATE]" at bounding box center [308, 124] width 89 height 12
click at [314, 172] on td "11" at bounding box center [314, 170] width 11 height 11
type input "[DATE]"
click at [371, 172] on div "Reply Notifications Just Me All Users Selected Users [PERSON_NAME][EMAIL_ADDRES…" at bounding box center [277, 195] width 379 height 60
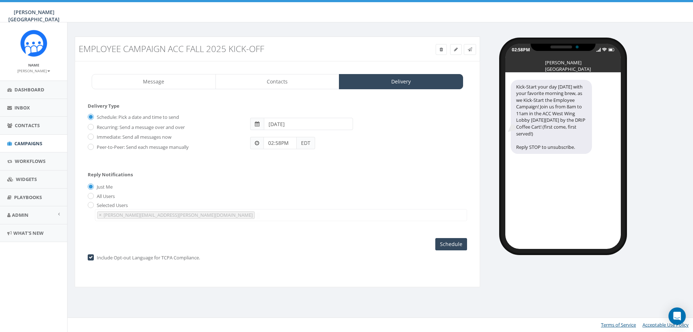
click at [284, 144] on input "02:58PM" at bounding box center [280, 143] width 33 height 12
drag, startPoint x: 331, startPoint y: 72, endPoint x: 324, endPoint y: 108, distance: 36.0
click at [324, 108] on div "1 2 3 4 5 6 7 8 9 10 11 12 00 05 10 15 20 25 30 35 40 45 50 55" at bounding box center [305, 80] width 72 height 72
click at [346, 156] on div "Schedule: Pick a date and time to send Recurring: Send a message over and over …" at bounding box center [277, 134] width 379 height 47
click at [301, 169] on div "Reply Notifications Just Me All Users Selected Users [PERSON_NAME][EMAIL_ADDRES…" at bounding box center [277, 195] width 379 height 60
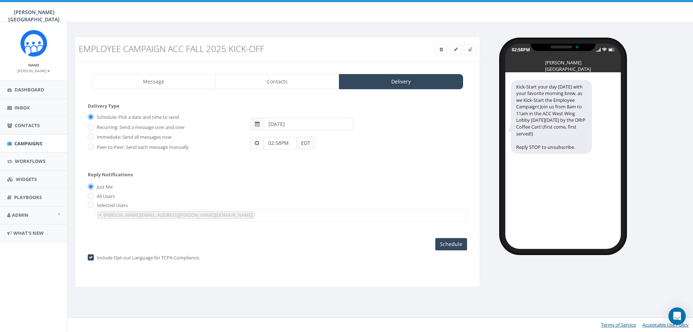
click at [285, 141] on input "02:58PM" at bounding box center [280, 143] width 33 height 12
drag, startPoint x: 330, startPoint y: 66, endPoint x: 319, endPoint y: 107, distance: 42.6
click at [319, 107] on div "1 2 3 4 5 6 7 8 9 10 11 12 00 05 10 15 20 25 30 35 40 45 50 55" at bounding box center [305, 80] width 72 height 72
click at [335, 121] on button "PM" at bounding box center [334, 122] width 11 height 11
click at [345, 148] on div "02:58PM EDT" at bounding box center [358, 139] width 227 height 19
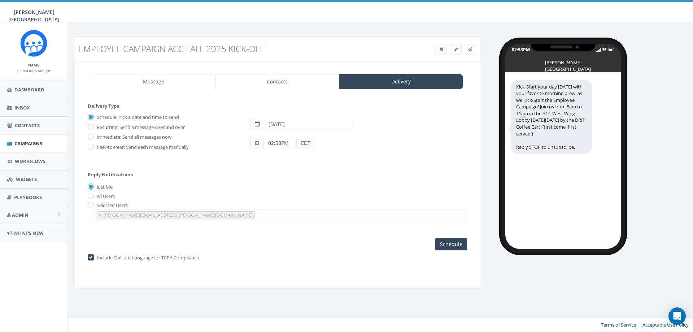
click at [280, 144] on input "02:58PM" at bounding box center [280, 143] width 33 height 12
click at [257, 143] on span at bounding box center [257, 142] width 4 height 5
click at [276, 146] on input "02:58PM" at bounding box center [280, 143] width 33 height 12
drag, startPoint x: 329, startPoint y: 64, endPoint x: 318, endPoint y: 104, distance: 41.3
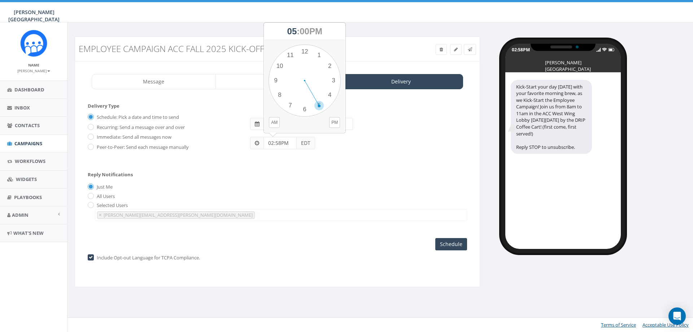
click at [318, 104] on div "1 2 3 4 5 6 7 8 9 10 11 12 00 05 10 15 20 25 30 35 40 45 50 55" at bounding box center [305, 80] width 72 height 72
click at [319, 105] on div "1 2 3 4 5 6 7 8 9 10 11 12 00 05 10 15 20 25 30 35 40 45 50 55" at bounding box center [305, 80] width 72 height 72
click at [319, 105] on body "Cooperman Barnabas Medical Center Cooperman Barnabas Medical Center Profile Sig…" at bounding box center [346, 166] width 693 height 332
click at [286, 144] on input "05:25PM" at bounding box center [280, 143] width 33 height 12
click at [322, 105] on div "1 2 3 4 5 6 7 8 9 10 11 12 00 05 10 15 20 25 30 35 40 45 50 55" at bounding box center [305, 80] width 72 height 72
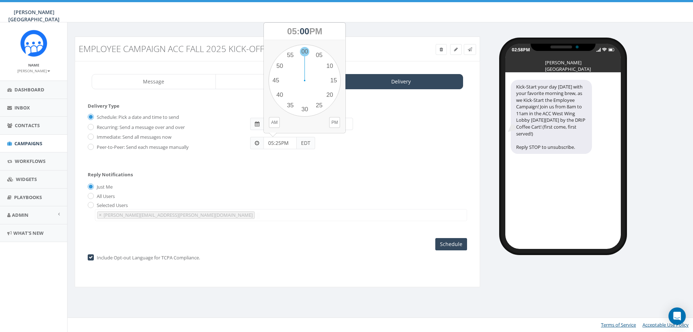
click at [305, 49] on div "1 2 3 4 5 6 7 8 9 10 11 12 00 05 10 15 20 25 30 35 40 45 50 55" at bounding box center [305, 80] width 72 height 72
type input "05:00PM"
click at [449, 244] on input "Schedule" at bounding box center [451, 244] width 32 height 12
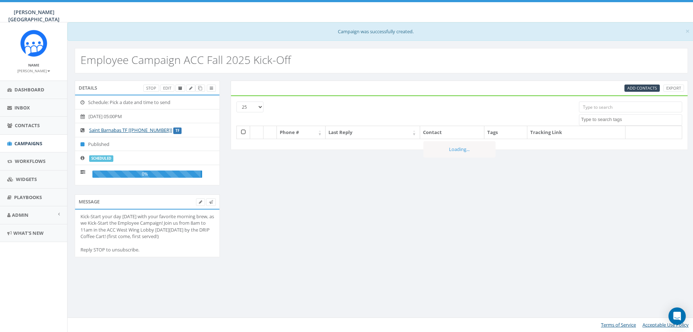
select select
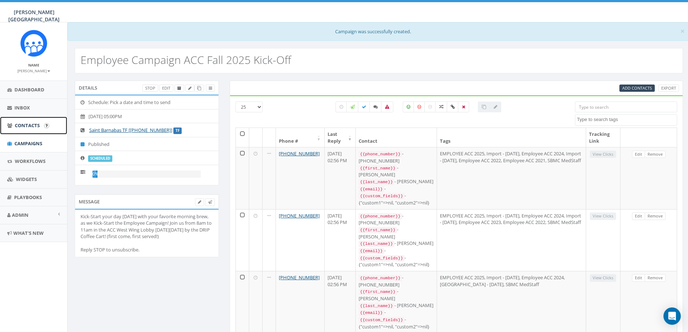
click at [23, 127] on span "Contacts" at bounding box center [27, 125] width 25 height 6
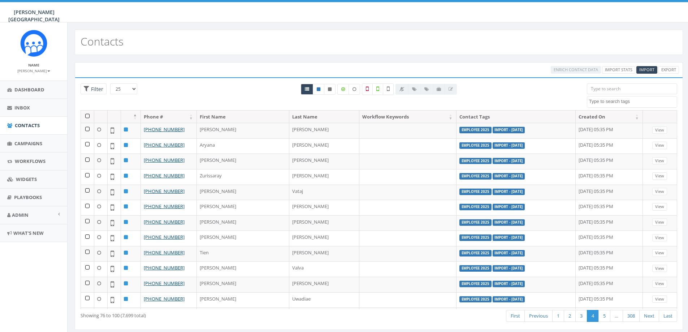
select select
click at [598, 87] on input "search" at bounding box center [632, 88] width 90 height 11
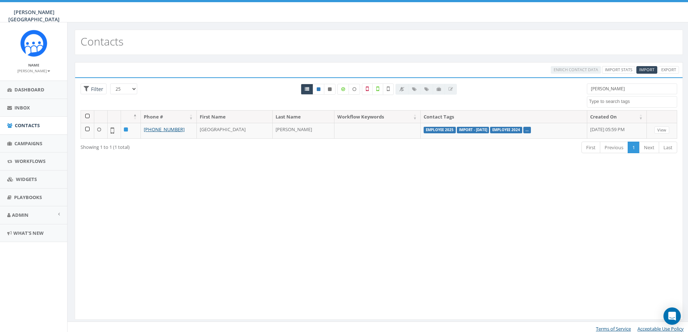
type input "[PERSON_NAME]"
